Goal: Task Accomplishment & Management: Manage account settings

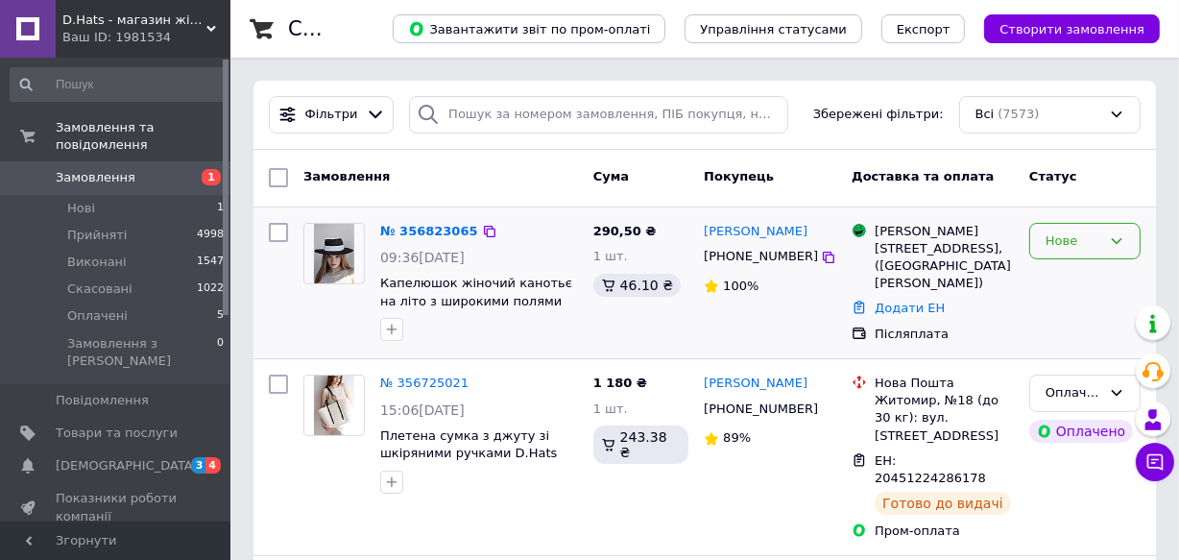
click at [1121, 238] on icon at bounding box center [1117, 241] width 11 height 6
click at [1056, 279] on li "Прийнято" at bounding box center [1084, 281] width 109 height 36
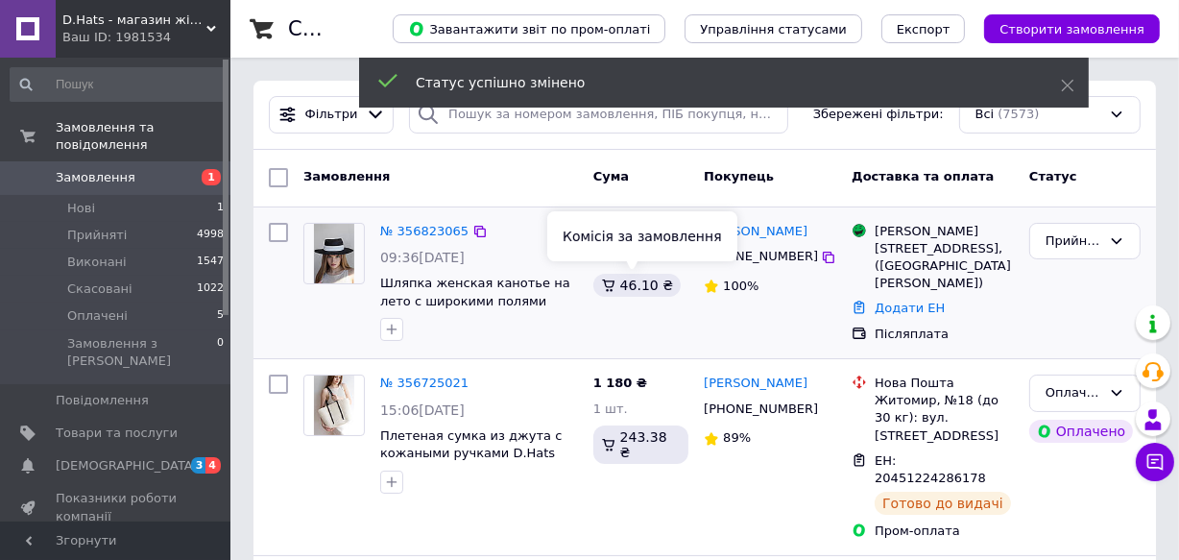
scroll to position [86, 0]
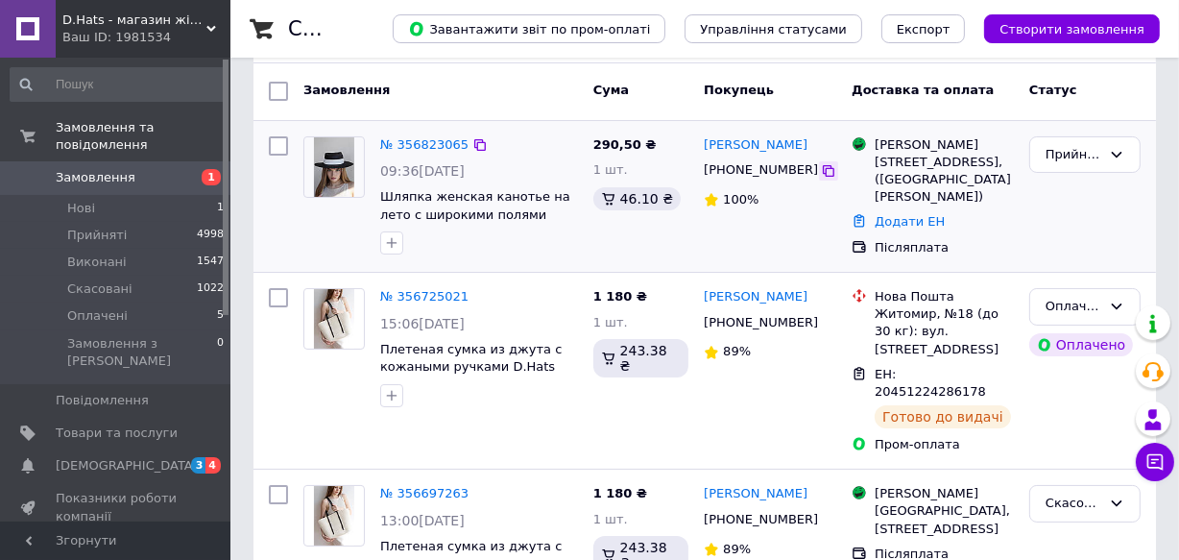
click at [821, 168] on icon at bounding box center [828, 170] width 15 height 15
drag, startPoint x: 372, startPoint y: 193, endPoint x: 547, endPoint y: 215, distance: 176.1
click at [547, 215] on div "№ 356823065 09:36[DATE] Шляпка женская канотье на лето с широкими полями черног…" at bounding box center [478, 196] width 213 height 134
copy span "Шляпка женская канотье на лето с широкими полями черного"
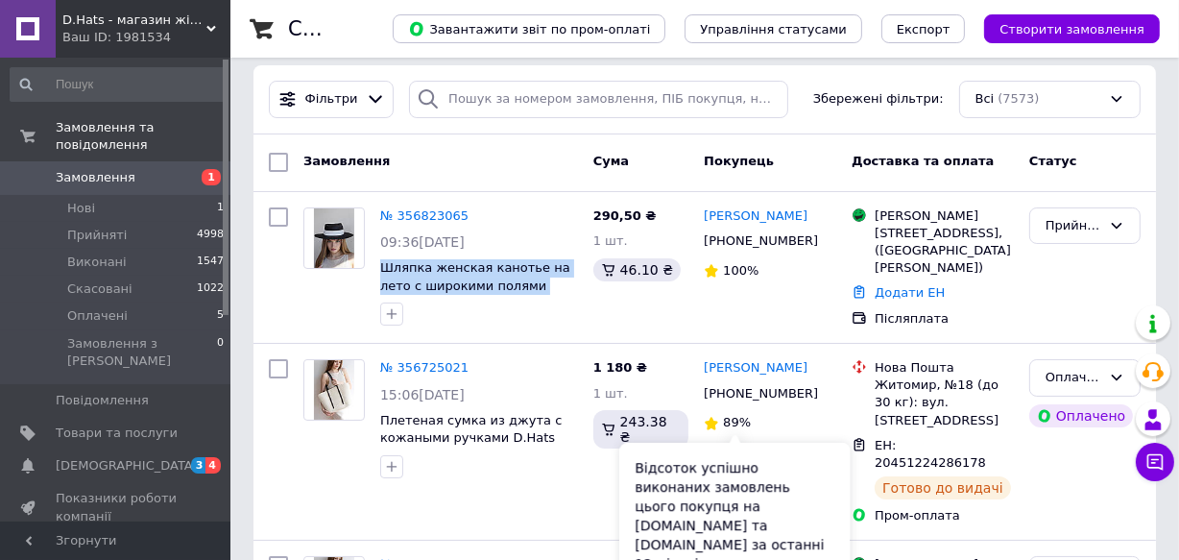
scroll to position [0, 0]
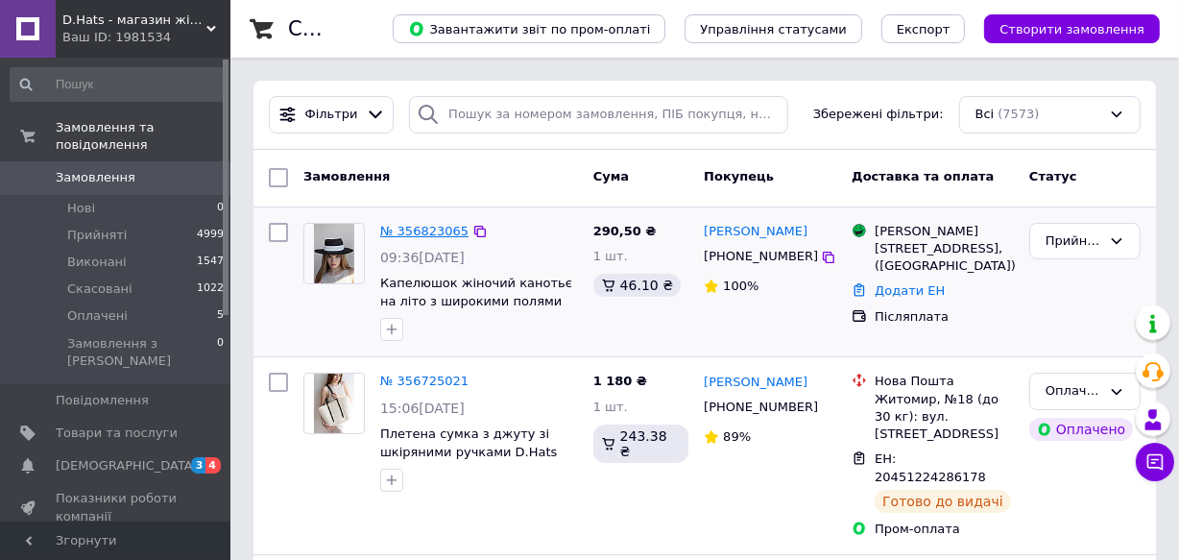
click at [417, 227] on link "№ 356823065" at bounding box center [424, 231] width 88 height 14
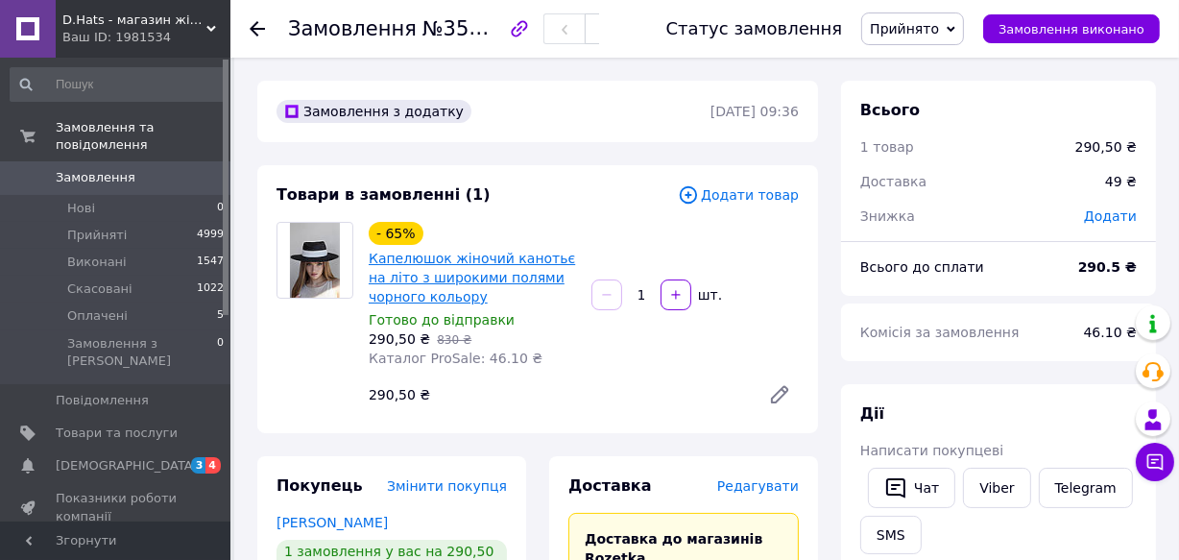
click at [426, 272] on link "Капелюшок жіночий канотьє на літо з широкими полями чорного кольору" at bounding box center [472, 278] width 206 height 54
drag, startPoint x: 257, startPoint y: 28, endPoint x: 404, endPoint y: 186, distance: 216.0
click at [257, 28] on use at bounding box center [257, 28] width 15 height 15
